Goal: Ask a question

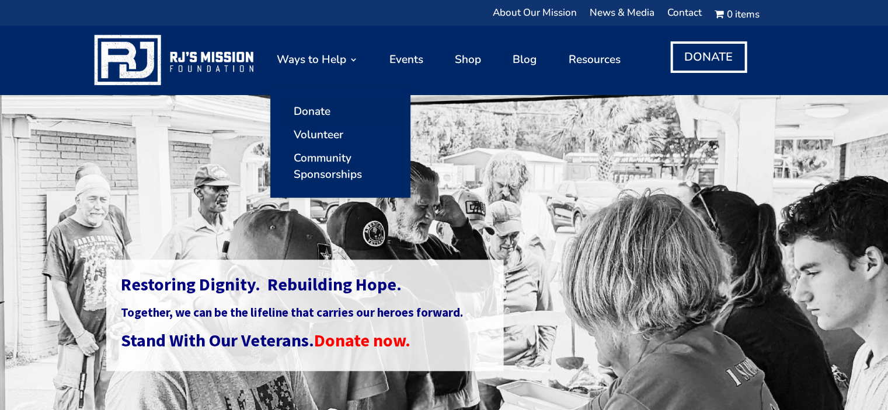
click at [322, 107] on link "Donate" at bounding box center [340, 111] width 117 height 23
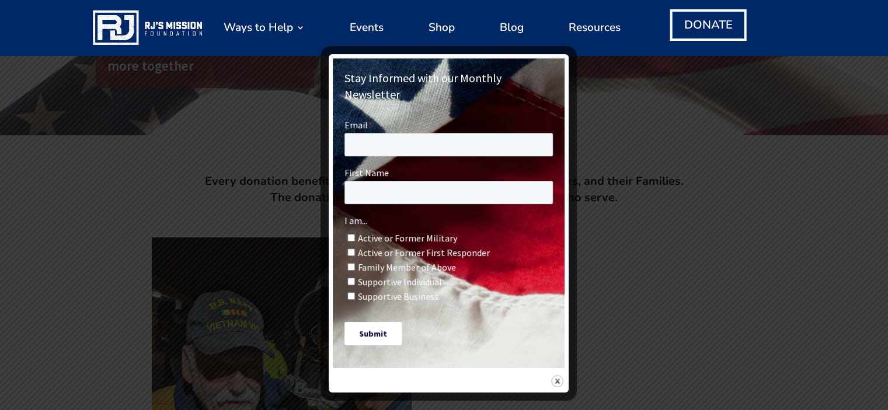
click at [734, 114] on div at bounding box center [444, 205] width 888 height 410
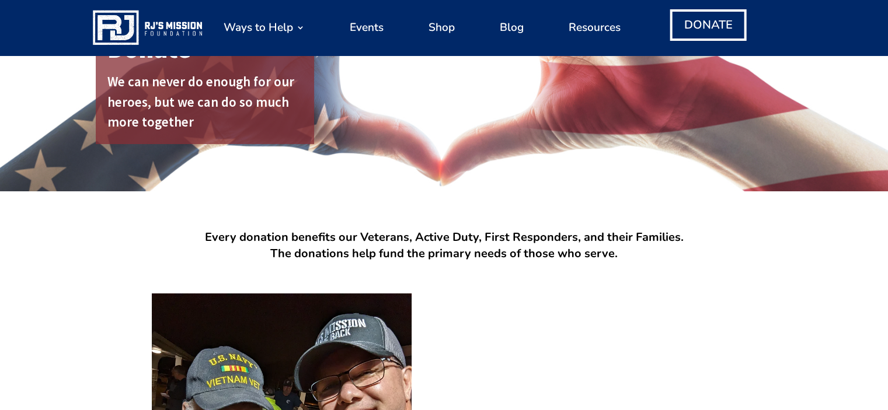
scroll to position [117, 0]
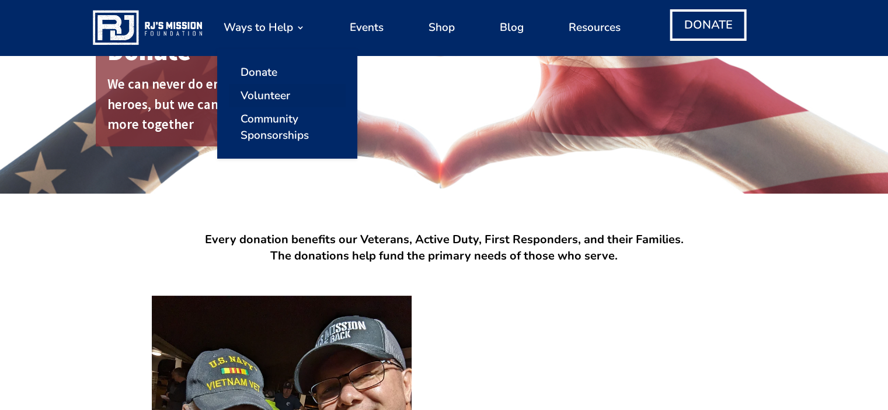
click at [282, 90] on link "Volunteer" at bounding box center [287, 95] width 117 height 23
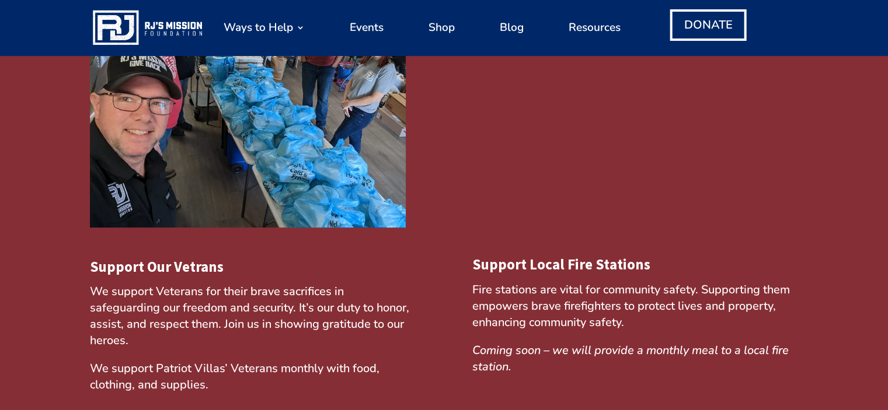
scroll to position [233, 0]
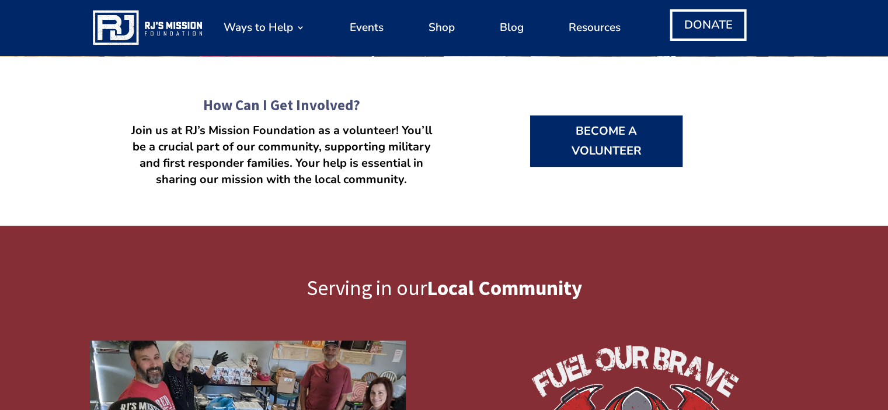
click at [630, 128] on link "Become a Volunteer" at bounding box center [606, 141] width 153 height 51
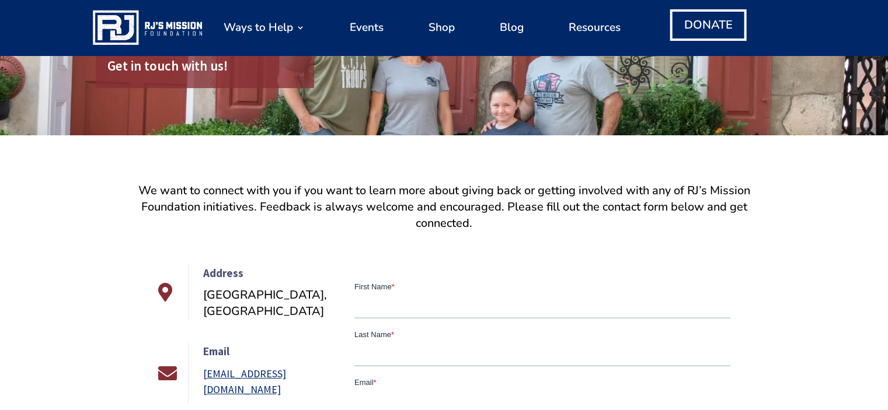
scroll to position [205, 0]
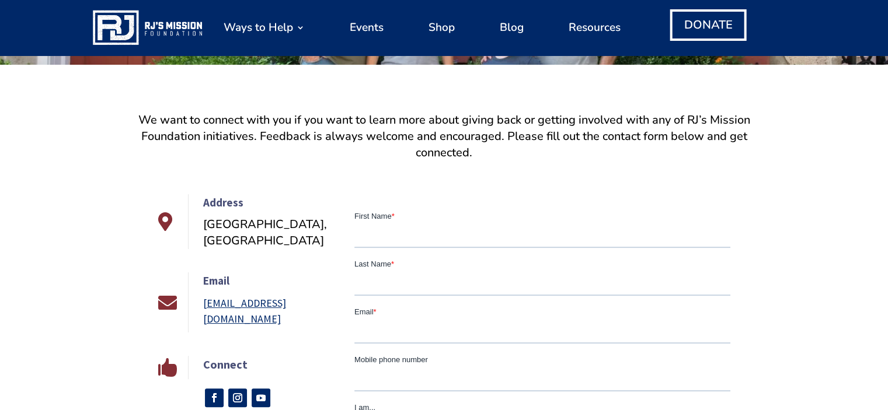
click at [451, 231] on input "First Name *" at bounding box center [542, 236] width 376 height 23
type input "Tia"
click at [454, 278] on input "Last Name *" at bounding box center [542, 284] width 376 height 23
type input "Kon"
click at [441, 326] on input "Email *" at bounding box center [542, 331] width 376 height 23
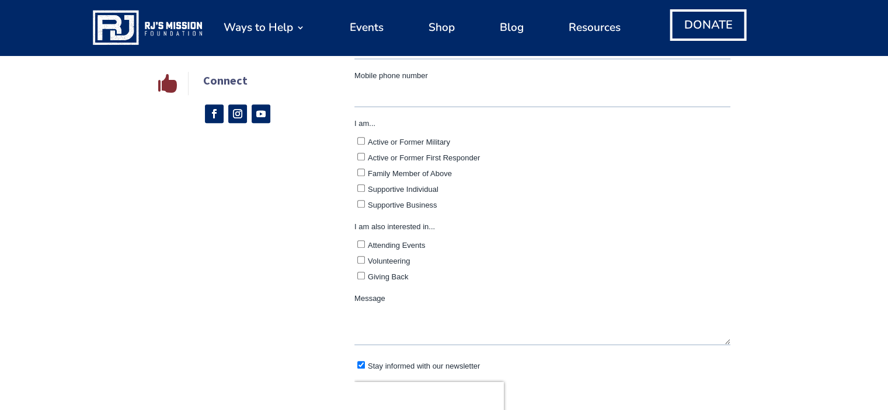
scroll to position [556, 0]
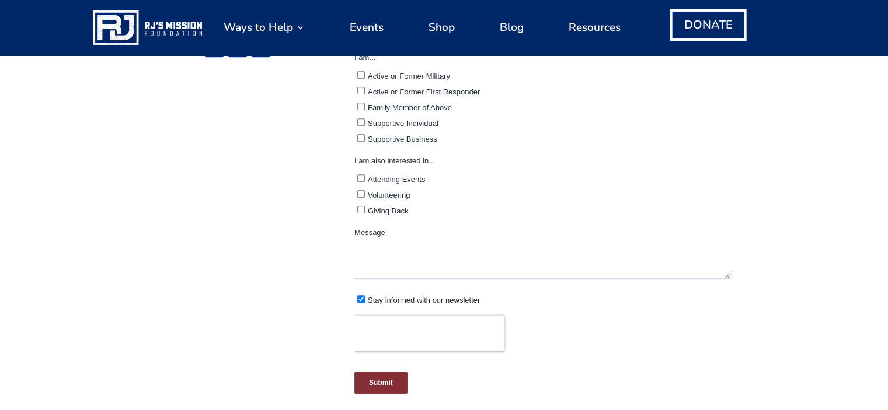
type input "president.philoptochos@gocharleston.org"
click at [396, 260] on textarea "Message" at bounding box center [542, 260] width 376 height 39
click at [359, 190] on input "Volunteering" at bounding box center [361, 194] width 8 height 8
checkbox input "true"
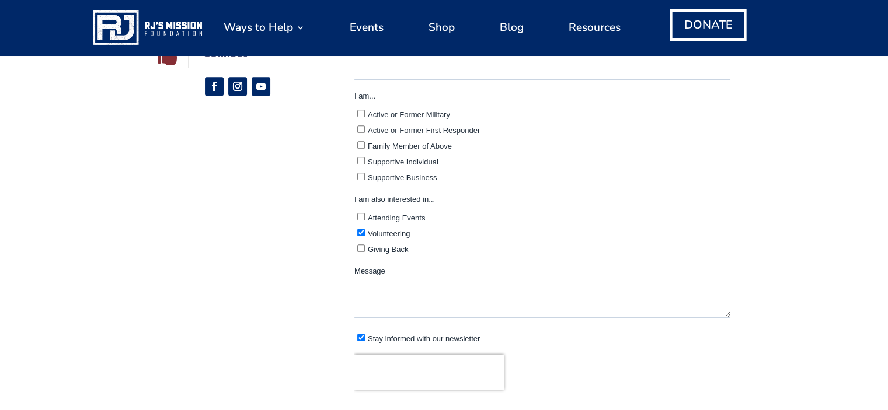
scroll to position [497, 0]
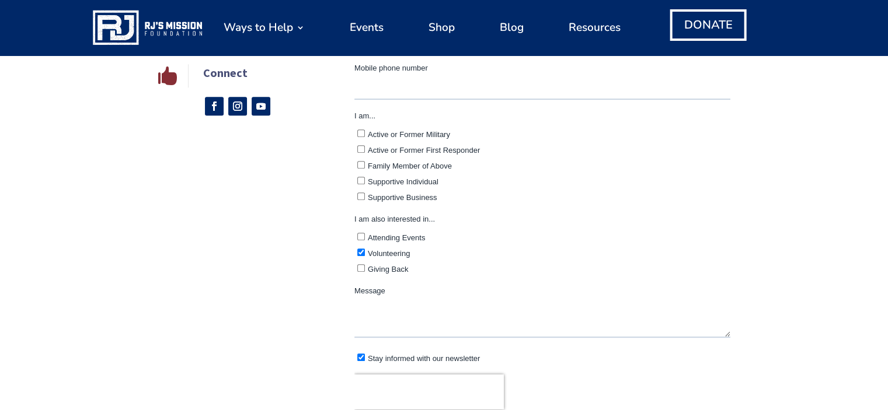
click at [360, 195] on input "Supportive Business" at bounding box center [361, 197] width 8 height 8
checkbox input "true"
click at [386, 308] on textarea "Message" at bounding box center [542, 318] width 376 height 39
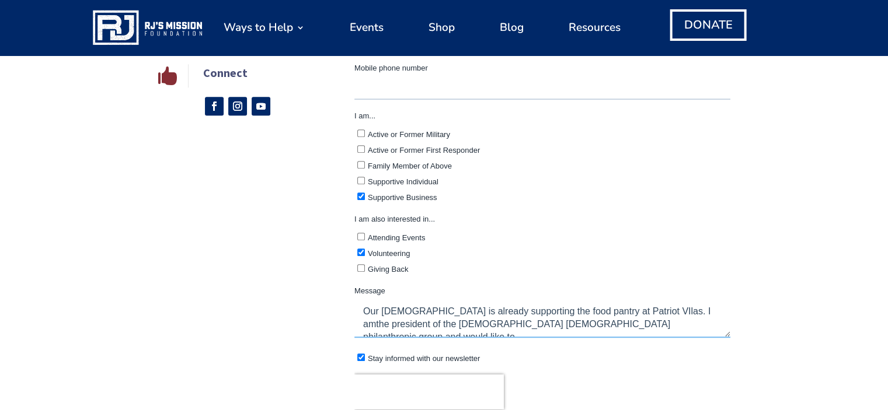
click at [649, 309] on textarea "Our church is already supporting the food pantry at Patriot VIlas. I amthe pres…" at bounding box center [542, 318] width 376 height 39
click at [617, 321] on textarea "Our church is already supporting the food pantry at Patriot VIlas. I am the pre…" at bounding box center [542, 318] width 376 height 39
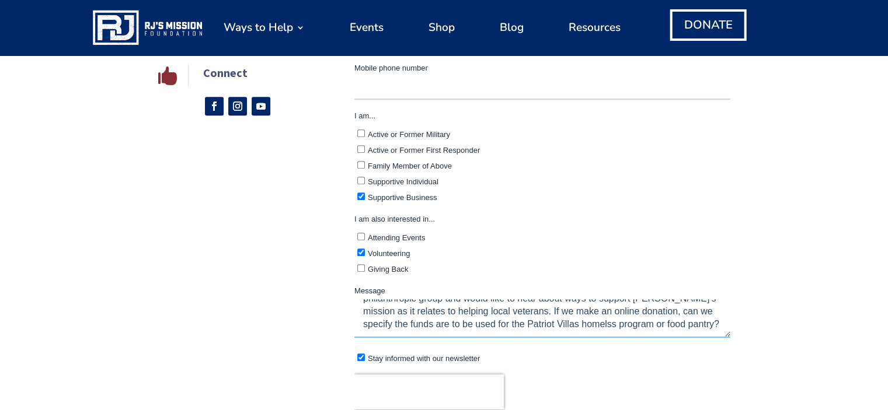
scroll to position [752, 0]
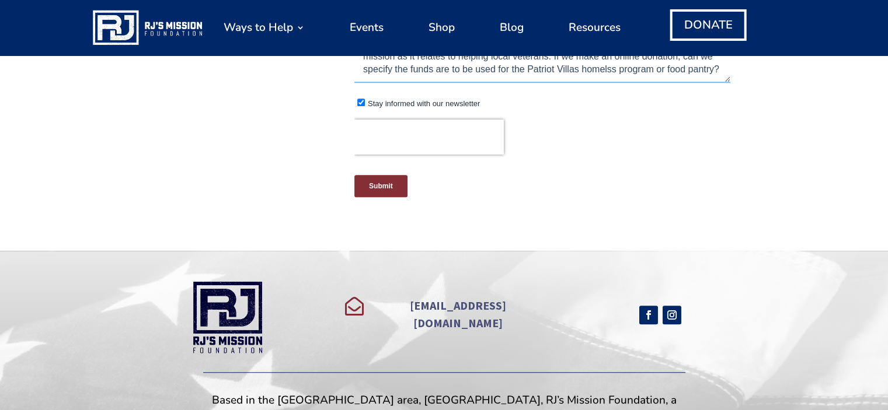
type textarea "Our church is already supporting the food pantry at Patriot VIlas. I am the pre…"
click at [381, 182] on input "Submit" at bounding box center [380, 186] width 53 height 22
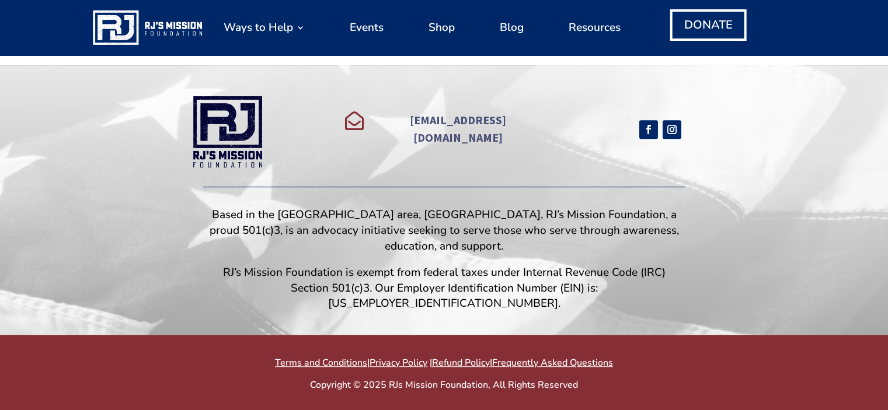
scroll to position [536, 0]
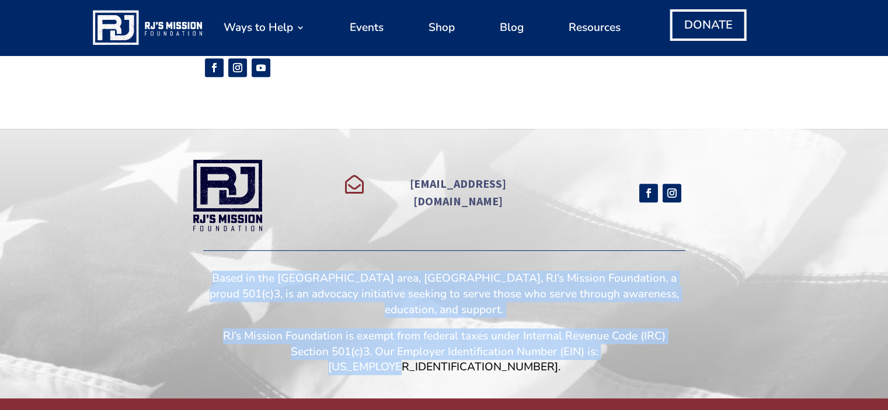
drag, startPoint x: 219, startPoint y: 243, endPoint x: 633, endPoint y: 301, distance: 417.6
click at [633, 301] on div "Based in the Charleston area, SC, RJ’s Mission Foundation, a proud 501(c)3, is …" at bounding box center [444, 323] width 482 height 104
copy div "Based in the Charleston area, SC, RJ’s Mission Foundation, a proud 501(c)3, is …"
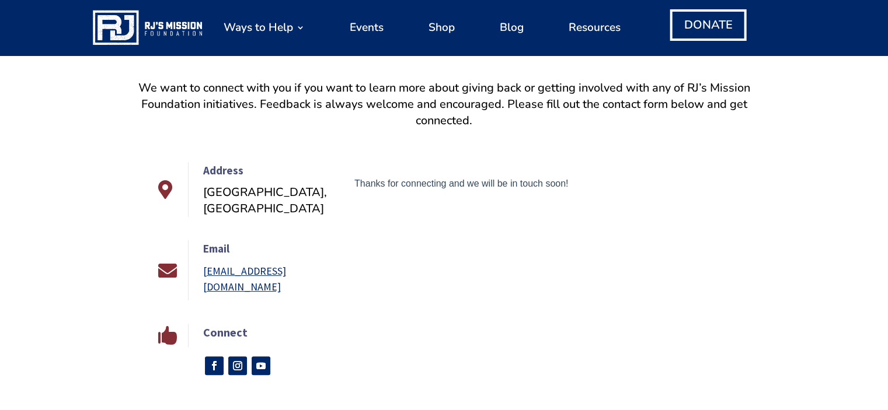
scroll to position [186, 0]
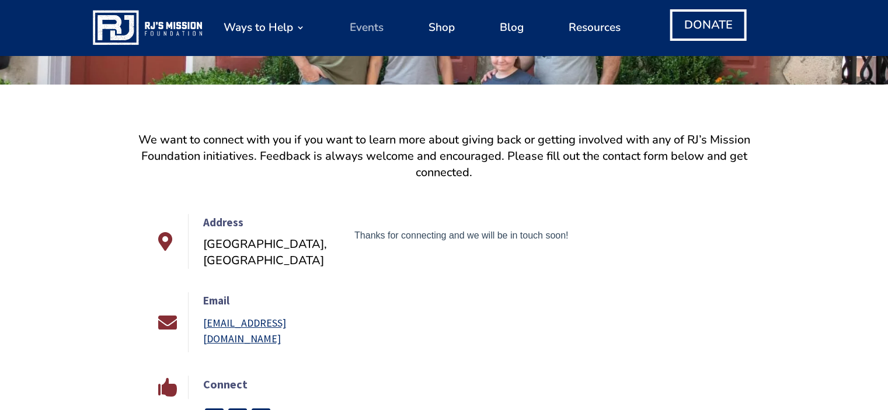
click at [357, 31] on link "Events" at bounding box center [367, 27] width 34 height 44
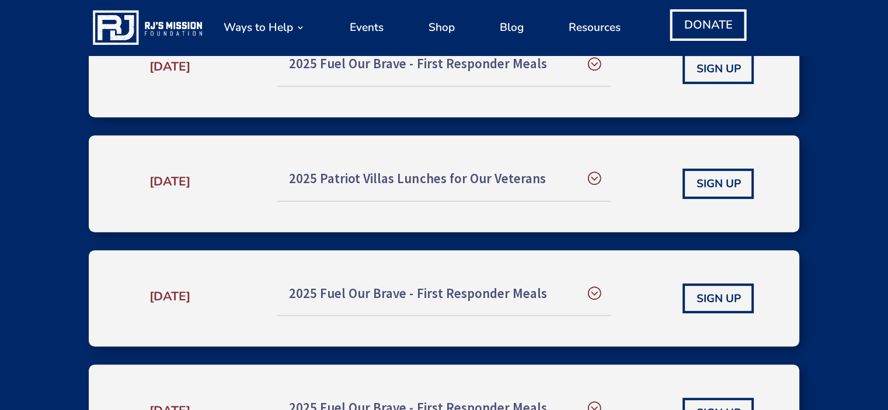
scroll to position [584, 0]
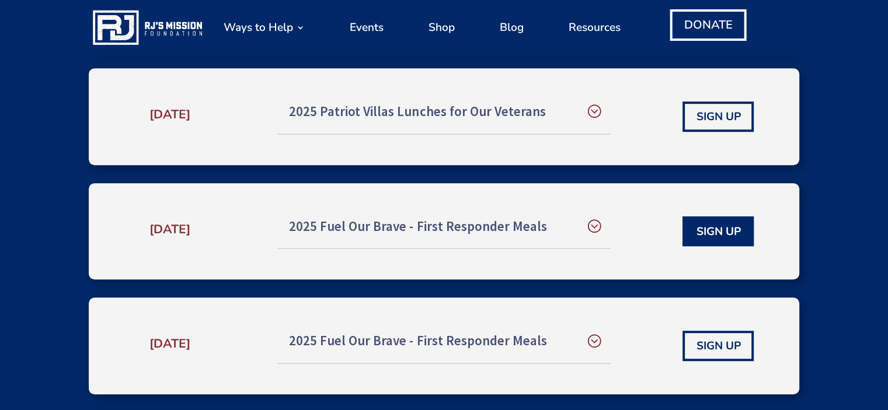
click at [723, 235] on link "SIGN UP" at bounding box center [717, 231] width 71 height 30
click at [592, 119] on h5 "2025 Patriot Villas Lunches for Our Veterans" at bounding box center [443, 112] width 309 height 20
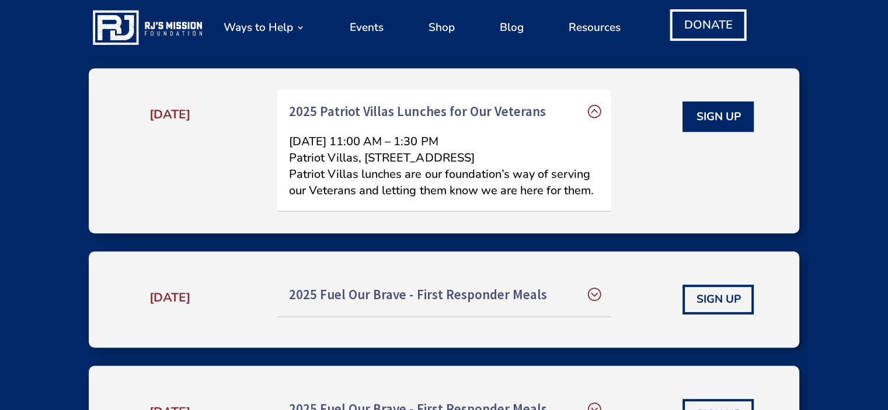
click at [726, 127] on link "SIGN UP" at bounding box center [717, 117] width 71 height 30
click at [587, 30] on link "Resources" at bounding box center [594, 27] width 52 height 44
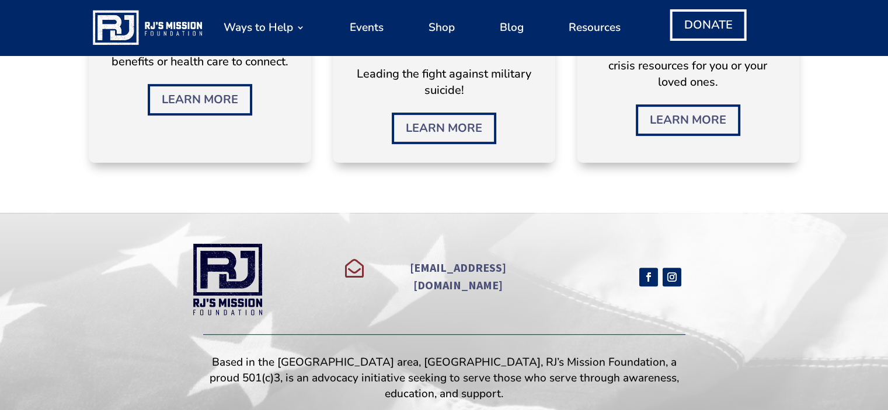
scroll to position [350, 0]
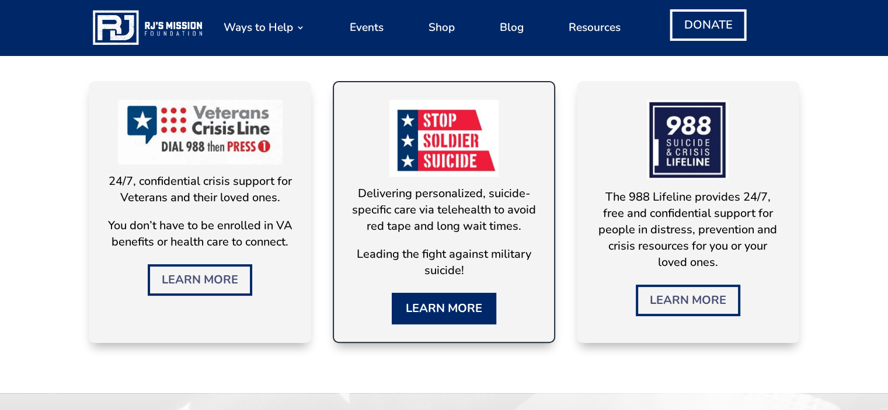
click at [439, 301] on link "Learn More" at bounding box center [444, 309] width 104 height 32
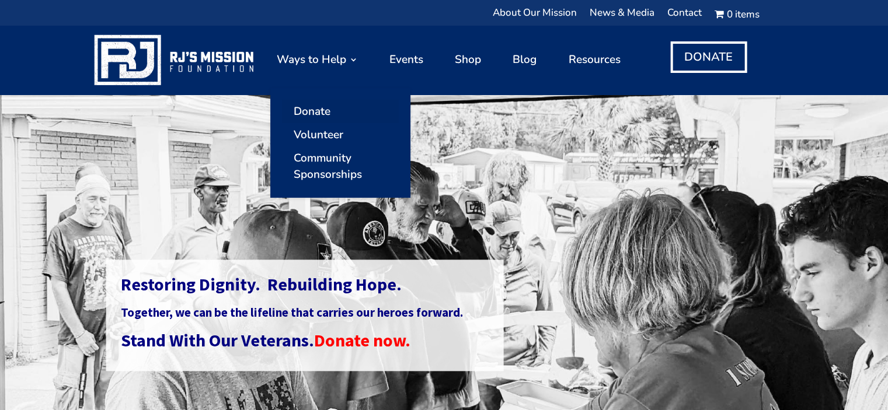
click at [319, 112] on link "Donate" at bounding box center [340, 111] width 117 height 23
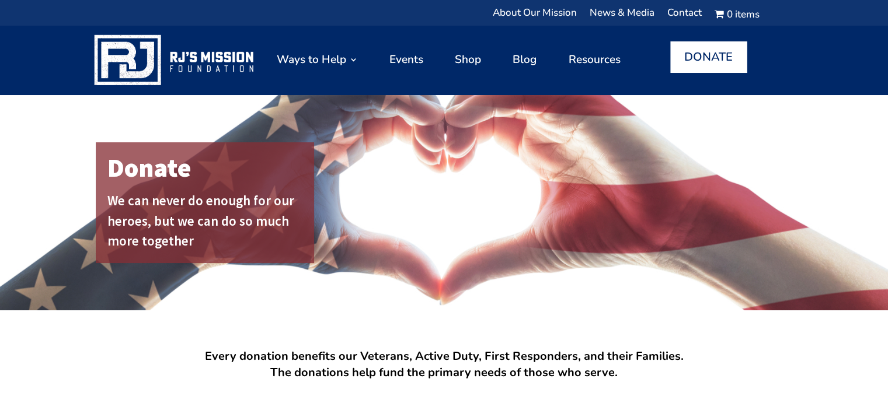
click at [720, 51] on link "DONATE" at bounding box center [708, 57] width 76 height 32
click at [201, 60] on img at bounding box center [175, 60] width 167 height 58
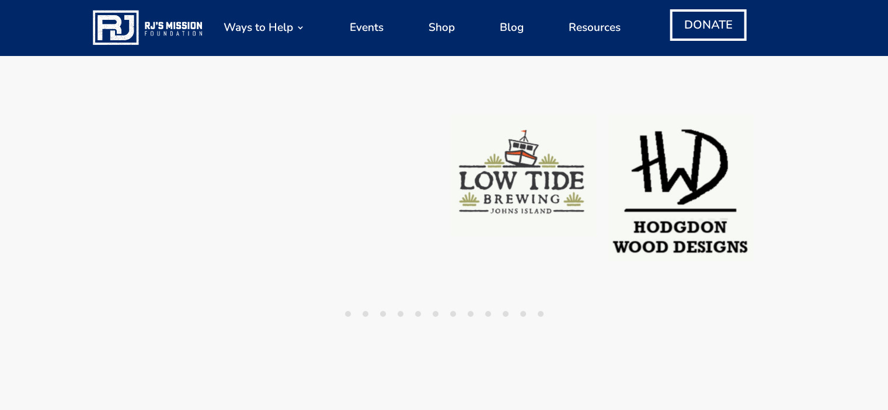
scroll to position [1109, 0]
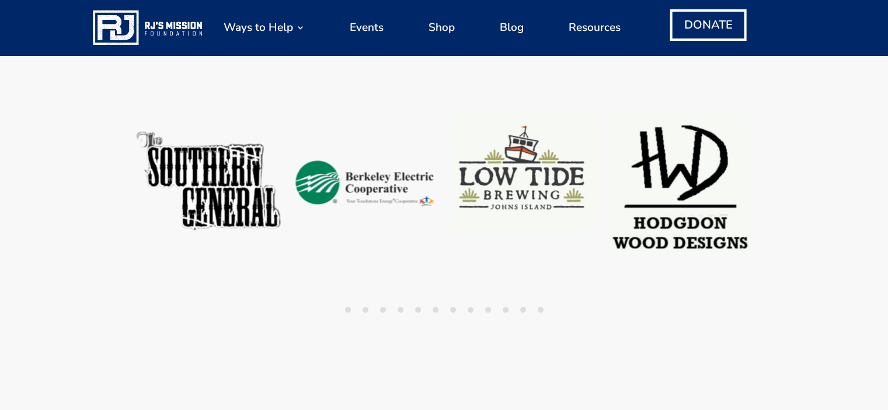
click at [165, 181] on img at bounding box center [207, 183] width 160 height 160
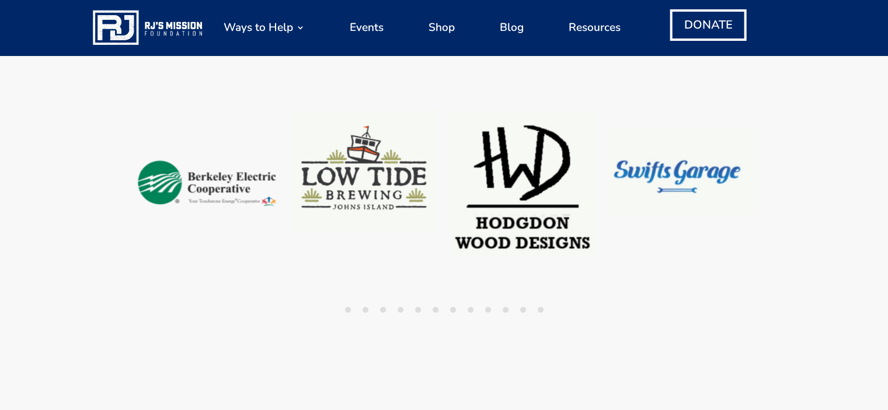
click at [187, 26] on img at bounding box center [148, 28] width 115 height 40
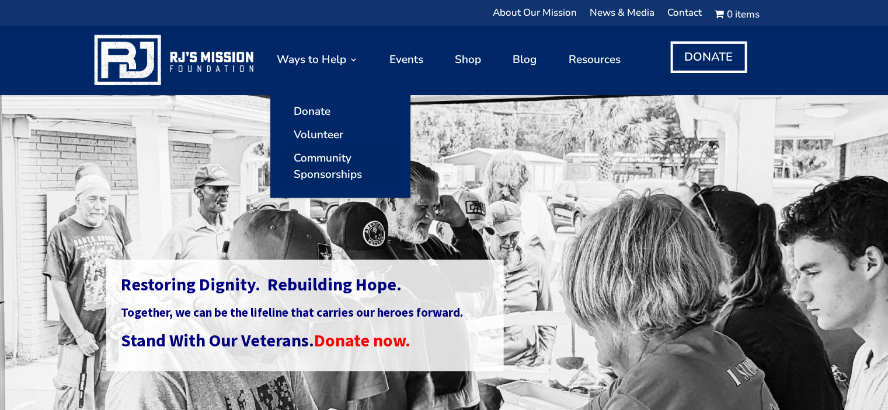
click at [329, 169] on link "Community Sponsorships" at bounding box center [340, 166] width 117 height 40
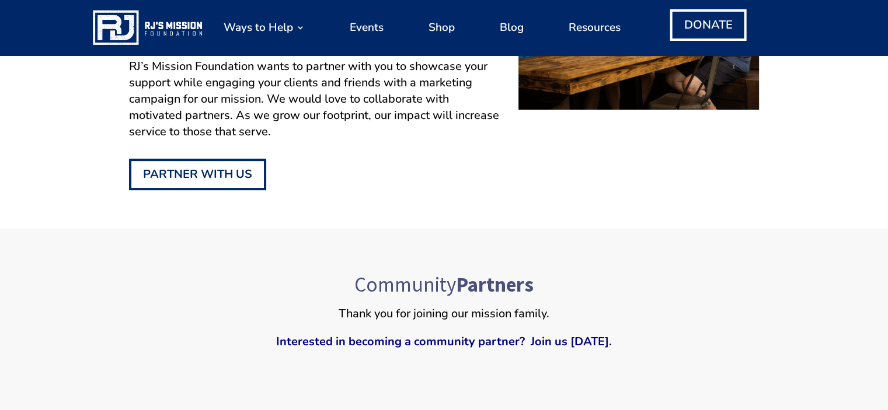
scroll to position [175, 0]
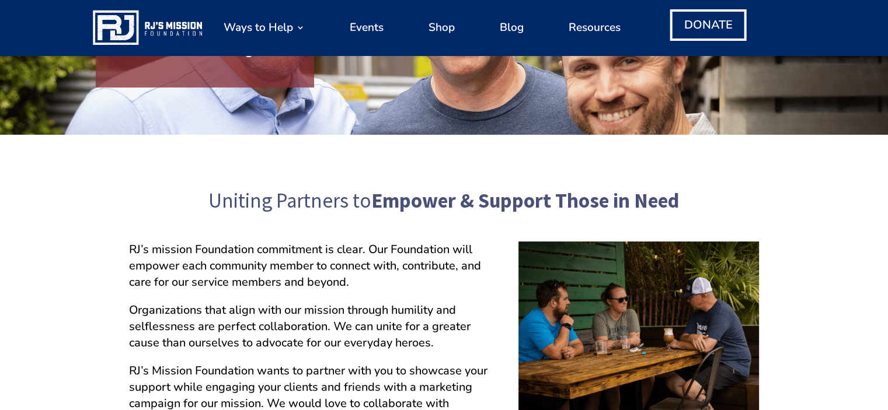
click at [180, 28] on img at bounding box center [148, 28] width 115 height 40
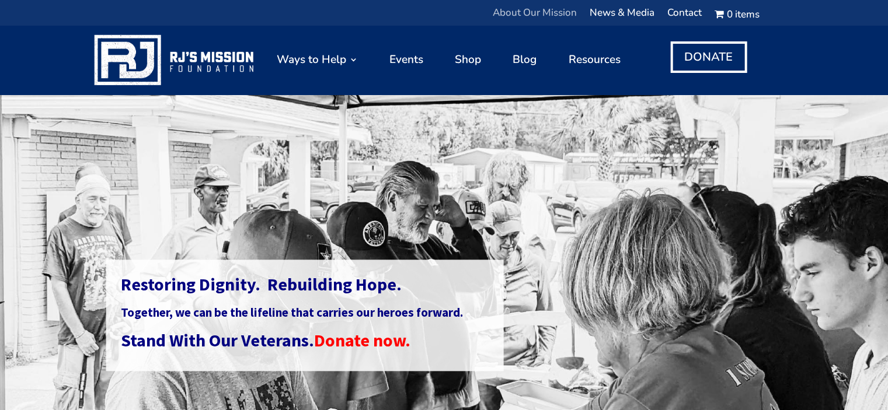
click at [563, 16] on link "About Our Mission" at bounding box center [534, 16] width 84 height 15
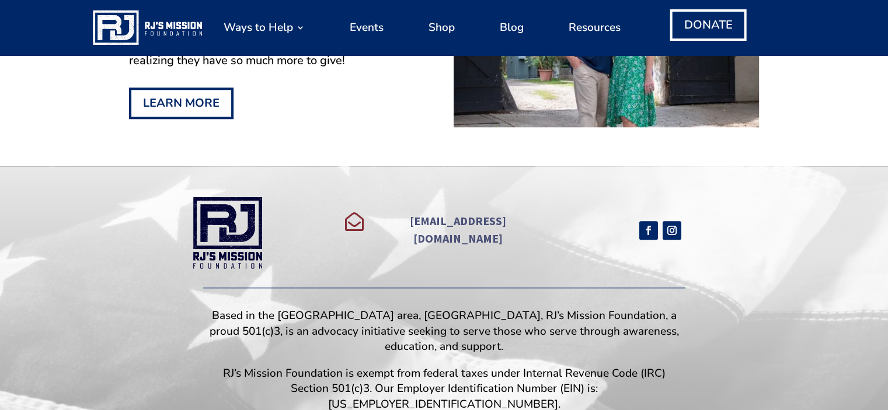
scroll to position [1104, 0]
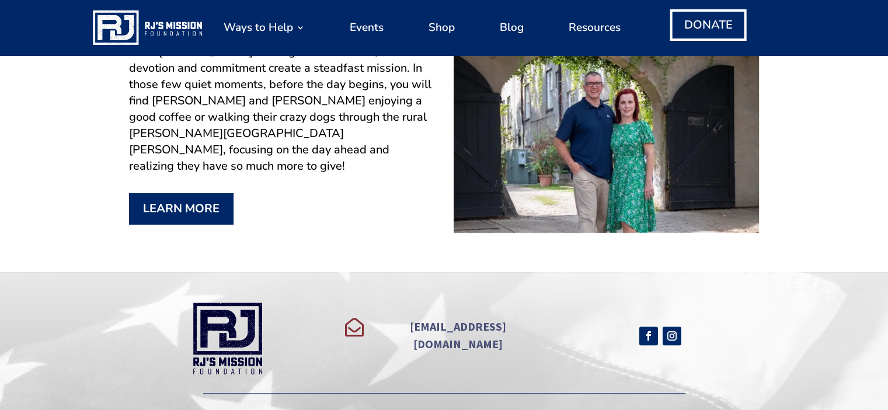
click at [215, 193] on link "LEARN MORE" at bounding box center [181, 209] width 104 height 32
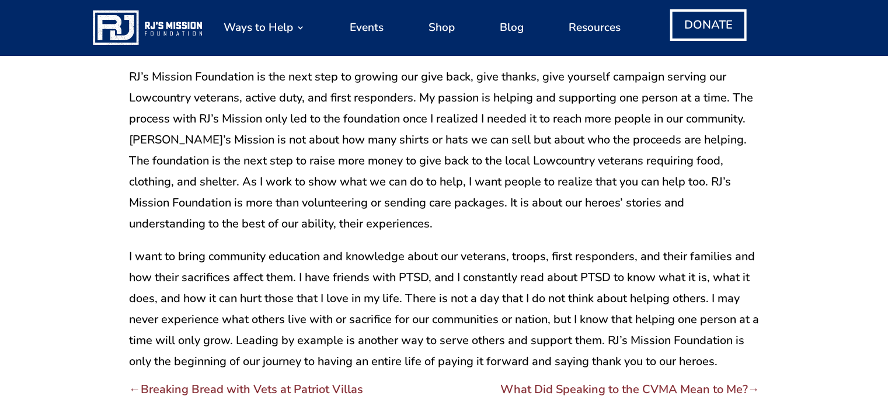
scroll to position [642, 0]
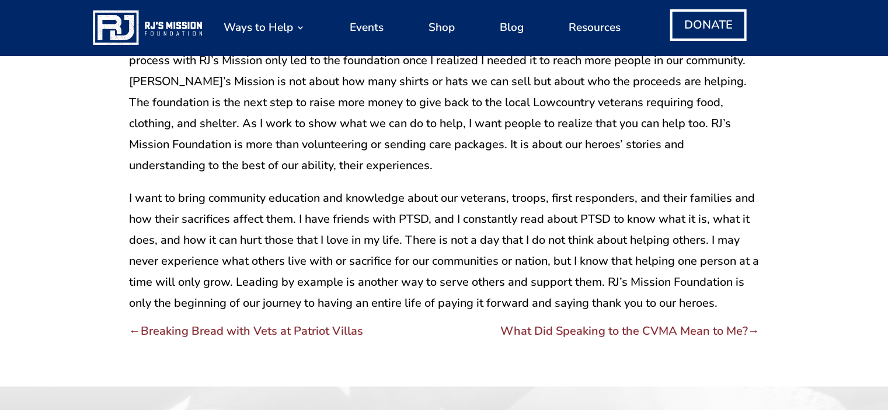
click at [254, 327] on span "Breaking Bread with Vets at Patriot Villas" at bounding box center [252, 331] width 222 height 16
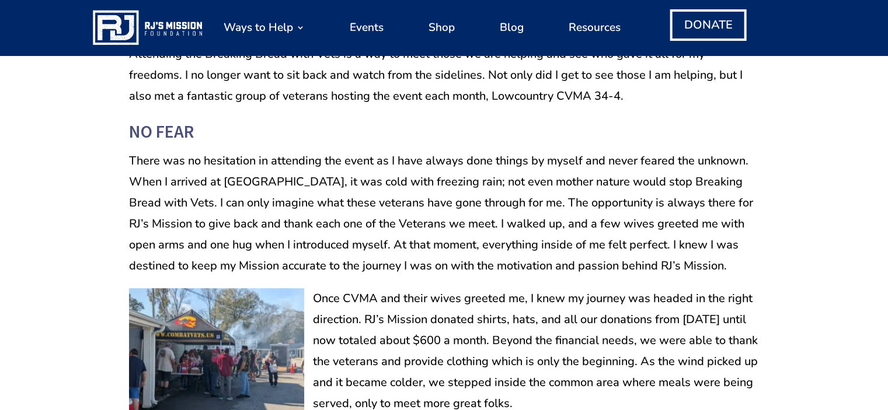
scroll to position [817, 0]
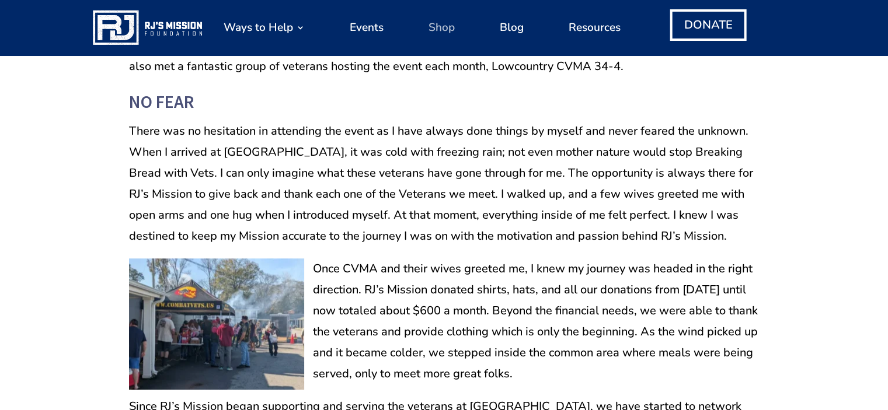
click at [436, 25] on link "Shop" at bounding box center [441, 27] width 26 height 44
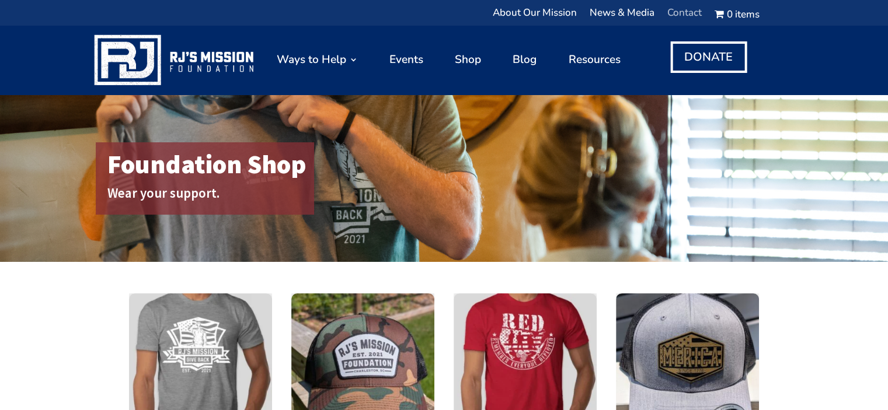
click at [696, 13] on link "Contact" at bounding box center [684, 16] width 34 height 15
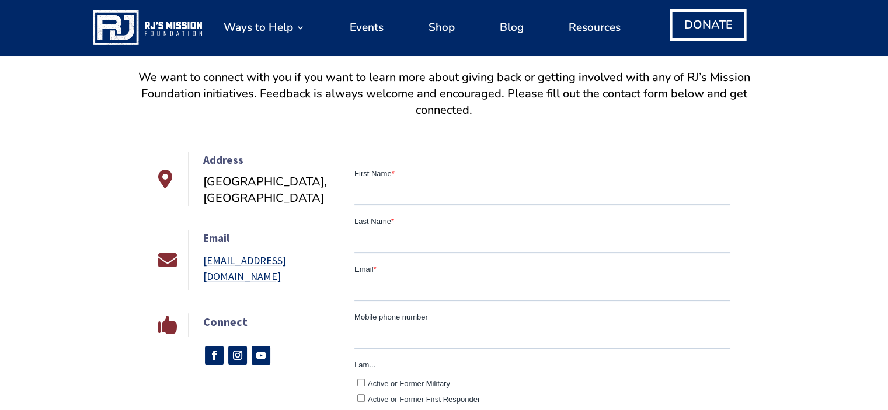
scroll to position [233, 0]
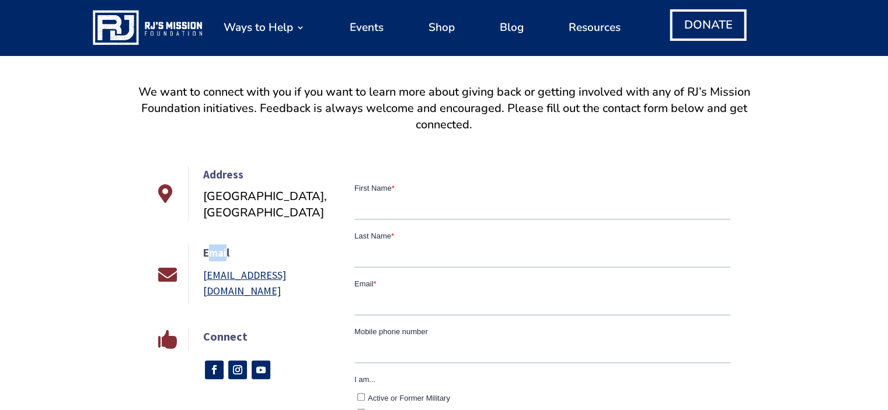
drag, startPoint x: 206, startPoint y: 234, endPoint x: 226, endPoint y: 246, distance: 23.5
click at [226, 246] on h4 "Email" at bounding box center [270, 255] width 134 height 23
click at [252, 244] on h4 "Email" at bounding box center [270, 255] width 134 height 23
drag, startPoint x: 202, startPoint y: 234, endPoint x: 338, endPoint y: 259, distance: 138.8
click at [337, 259] on div "Email info@rjsmissionfoundation.org" at bounding box center [262, 274] width 149 height 60
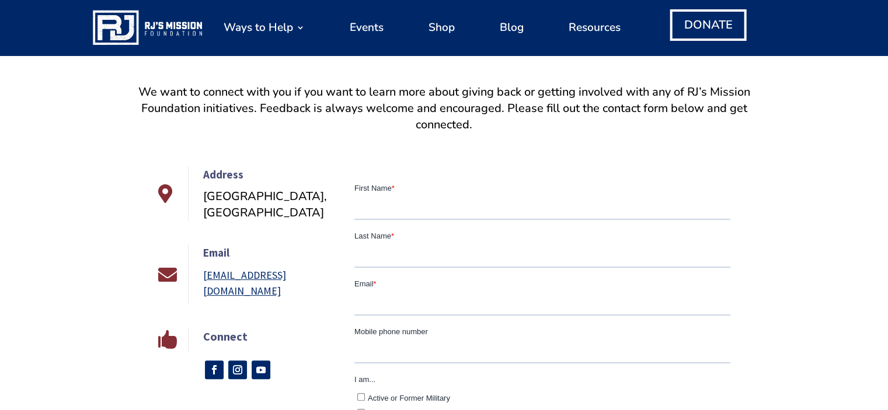
copy div "Email info@rjsmissionfoundation.org"
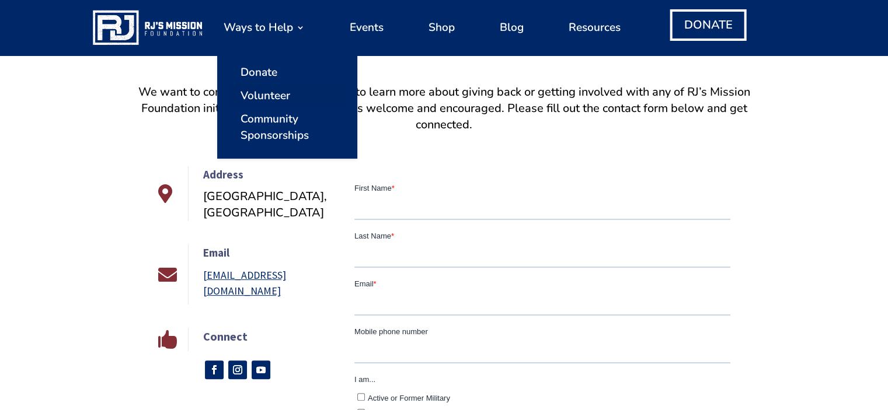
click at [259, 93] on link "Volunteer" at bounding box center [287, 95] width 117 height 23
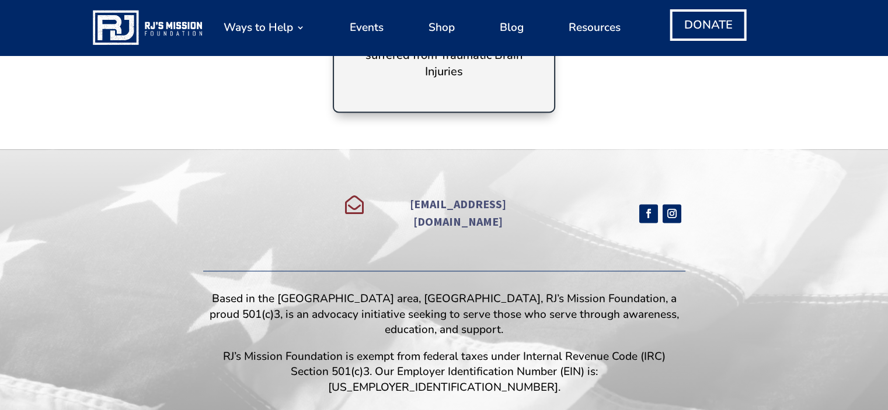
scroll to position [1683, 0]
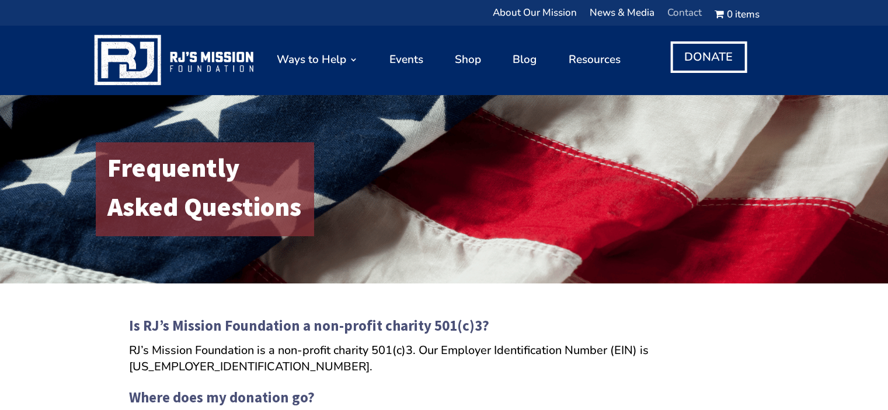
click at [677, 11] on link "Contact" at bounding box center [684, 16] width 34 height 15
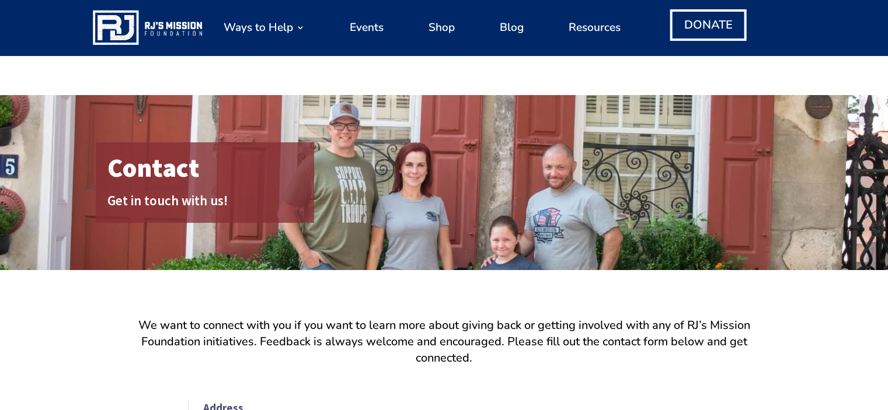
scroll to position [350, 0]
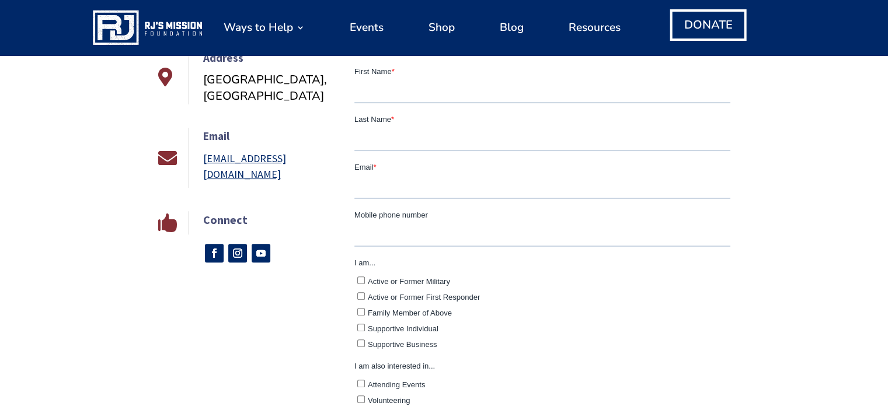
click at [506, 88] on input "First Name *" at bounding box center [542, 90] width 376 height 23
type input "Tia"
click at [481, 130] on input "Last Name *" at bounding box center [542, 138] width 376 height 23
type input "Kon"
click at [467, 179] on input "Email *" at bounding box center [542, 186] width 376 height 23
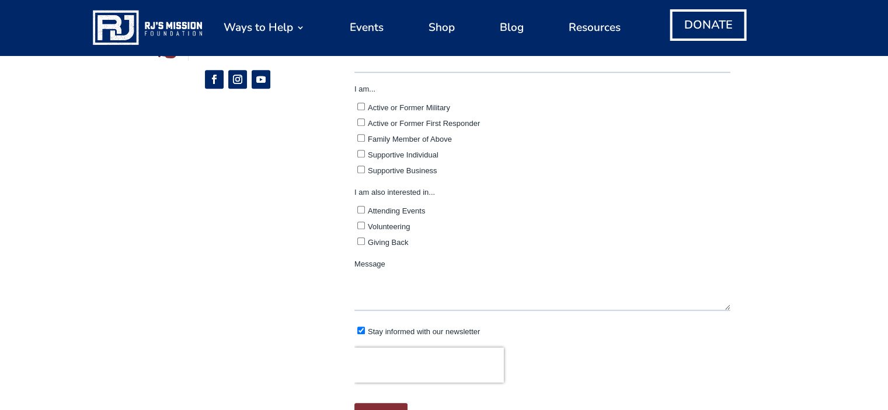
scroll to position [525, 0]
type input "president.philoptochos@gocharleston.org"
click at [460, 280] on textarea "Message" at bounding box center [542, 290] width 376 height 39
click at [508, 278] on textarea "Does Patriot Villas fall under your 5-1c3 status or is it a separate organizati…" at bounding box center [542, 290] width 376 height 39
type textarea "Does Patriot Villas fall under your 501c3 status or is it a separate organizati…"
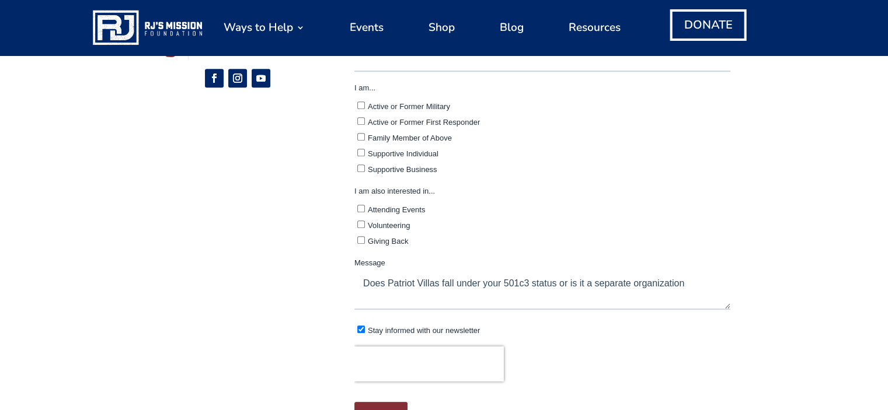
click at [362, 327] on input "Stay informed with our newsletter" at bounding box center [361, 330] width 8 height 8
checkbox input "false"
click at [360, 221] on input "Volunteering" at bounding box center [361, 225] width 8 height 8
checkbox input "true"
click at [358, 169] on input "Supportive Business" at bounding box center [361, 169] width 8 height 8
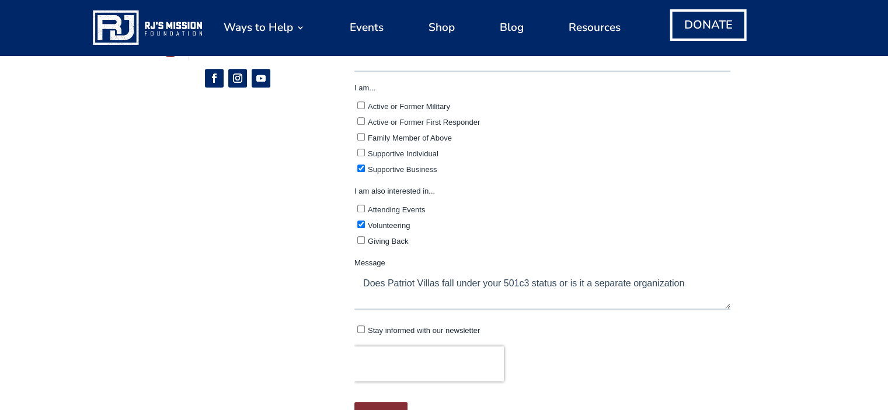
checkbox input "true"
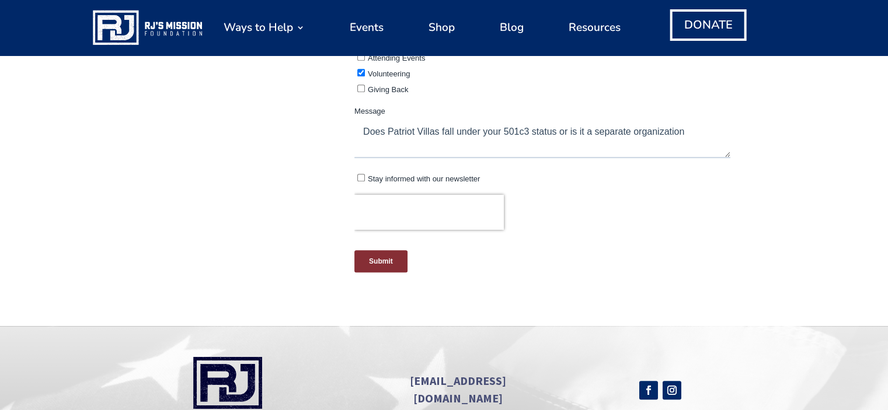
scroll to position [700, 0]
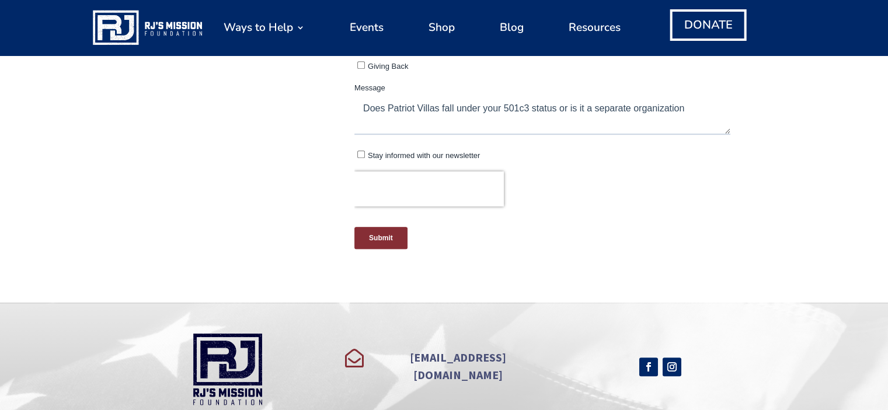
click at [382, 235] on input "Submit" at bounding box center [380, 238] width 53 height 22
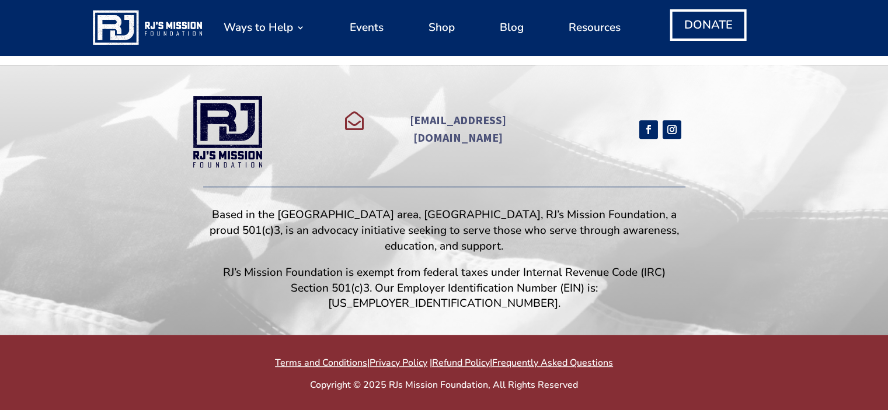
scroll to position [536, 0]
